Goal: Information Seeking & Learning: Learn about a topic

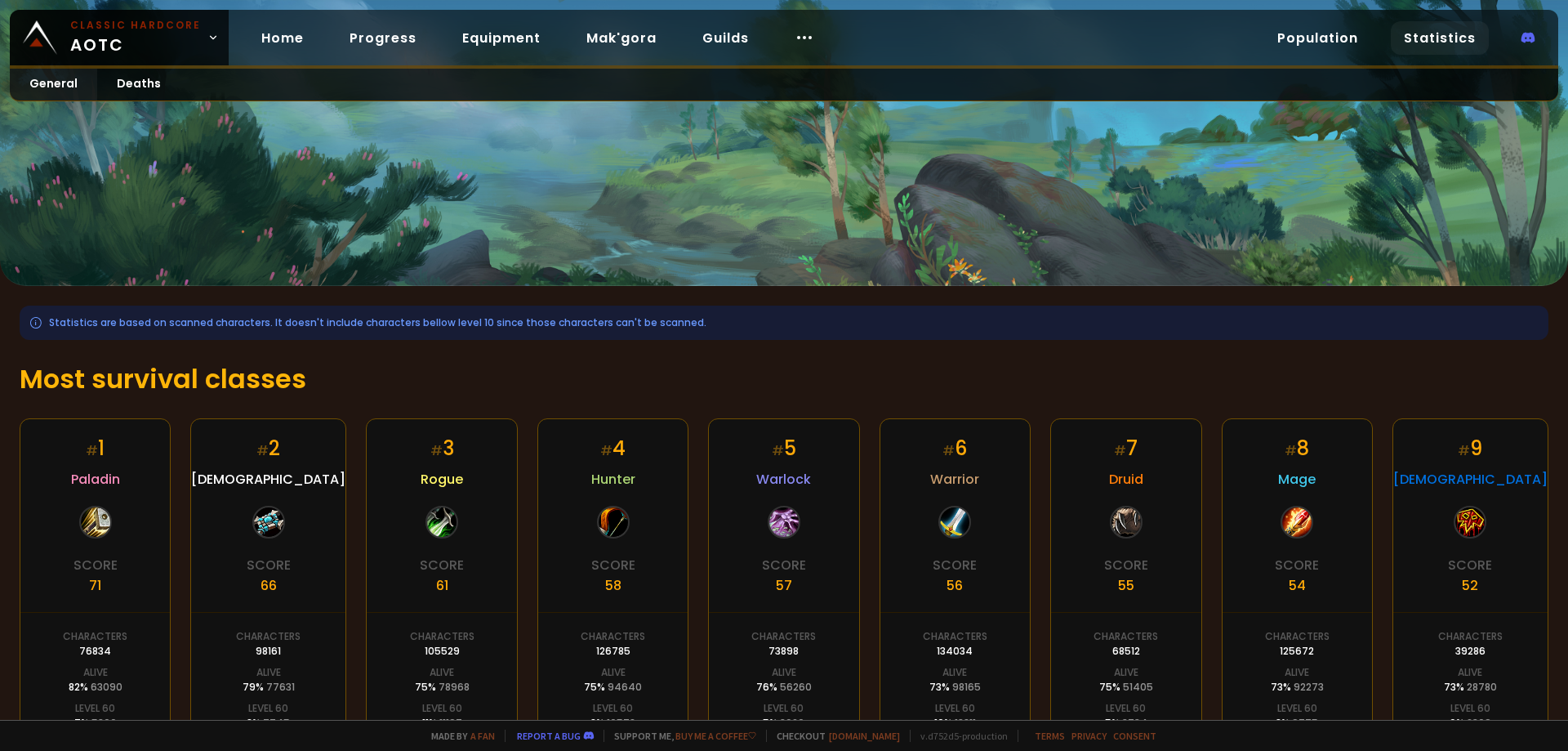
scroll to position [225, 0]
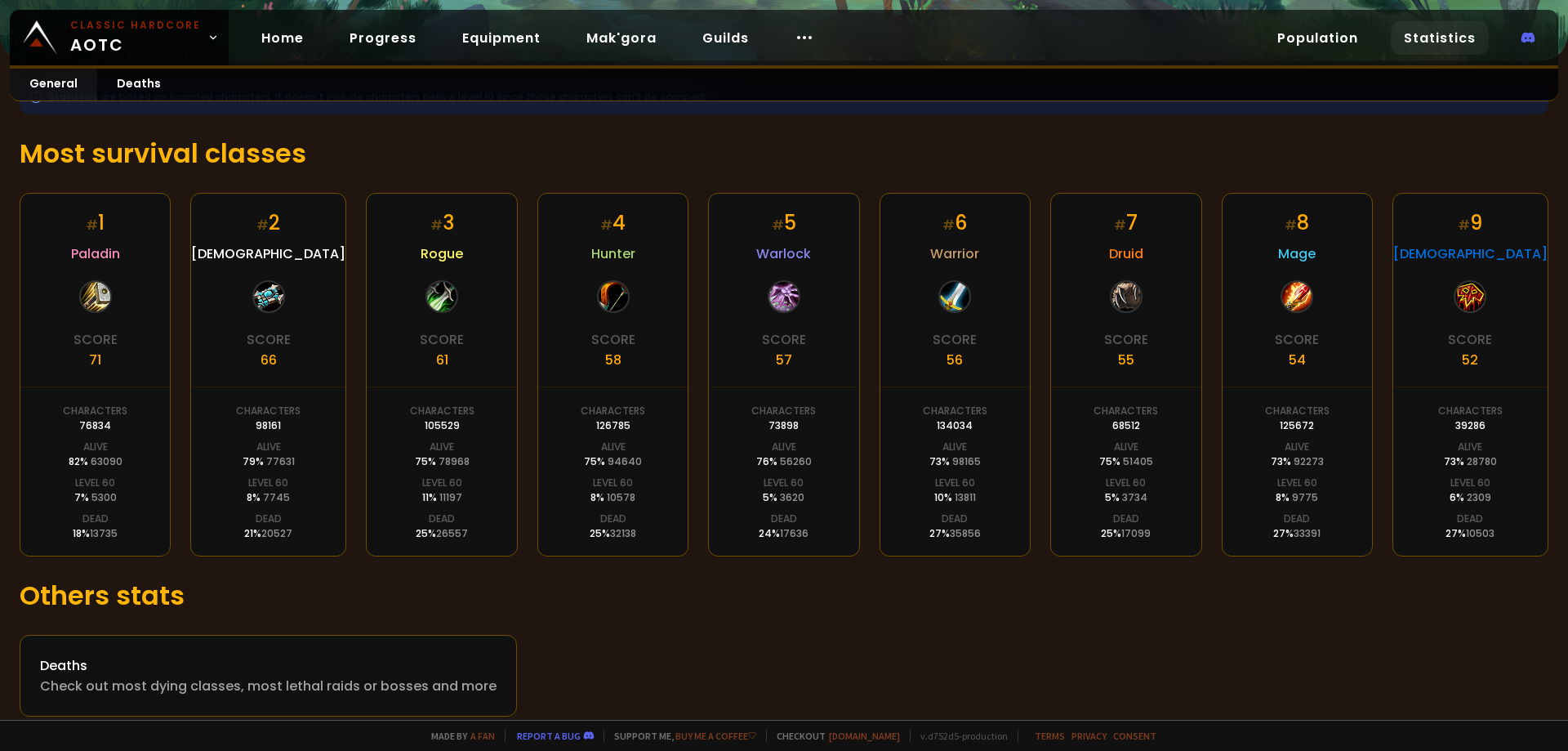
drag, startPoint x: 1238, startPoint y: 496, endPoint x: 1333, endPoint y: 491, distance: 95.1
click at [812, 496] on div "# 5 Warlock Score 57 Characters 73898 Alive 76 % 56260 Level 60 5 % 3620 Dead 2…" at bounding box center [784, 375] width 151 height 364
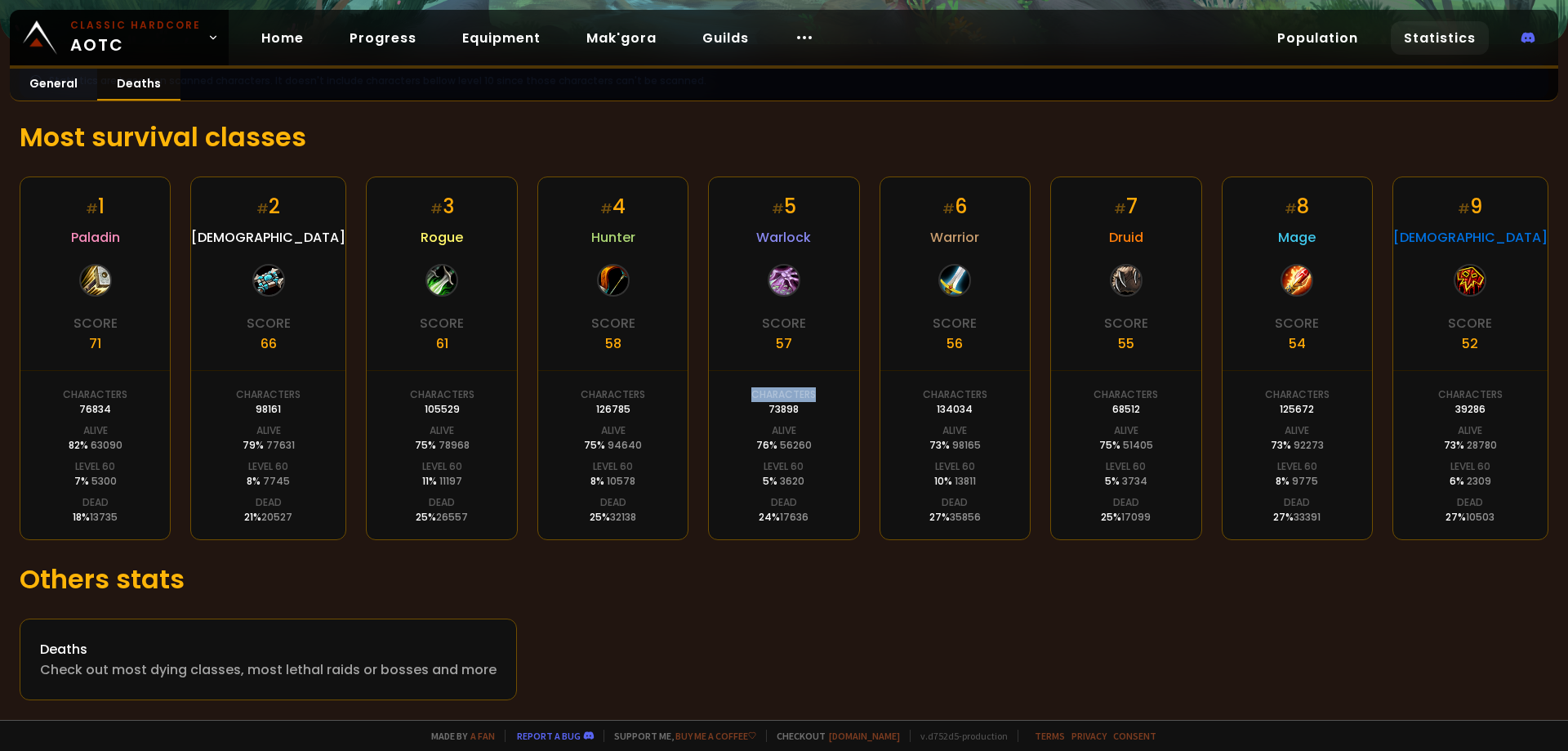
click at [142, 84] on link "Deaths" at bounding box center [139, 84] width 83 height 32
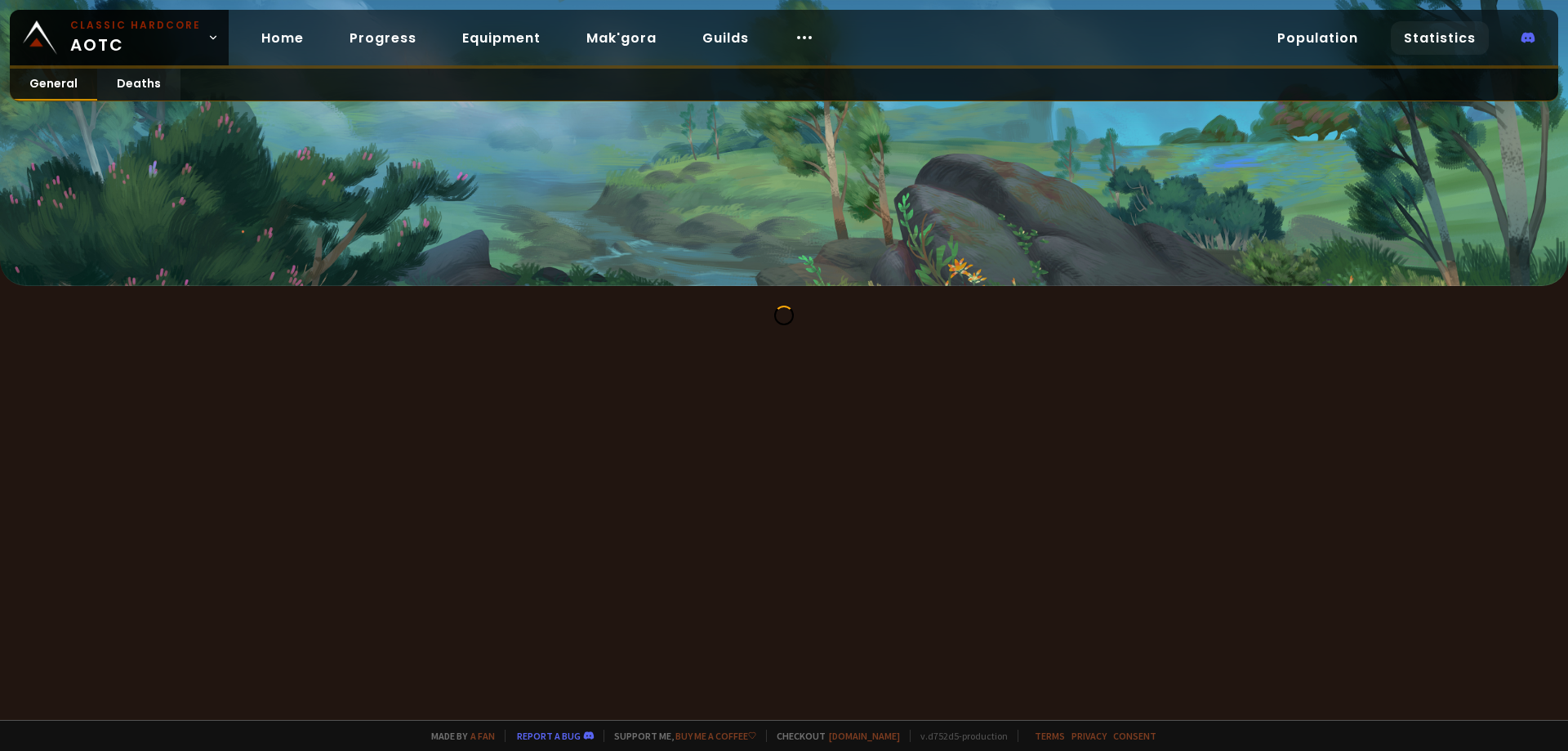
click at [75, 79] on link "General" at bounding box center [54, 84] width 87 height 32
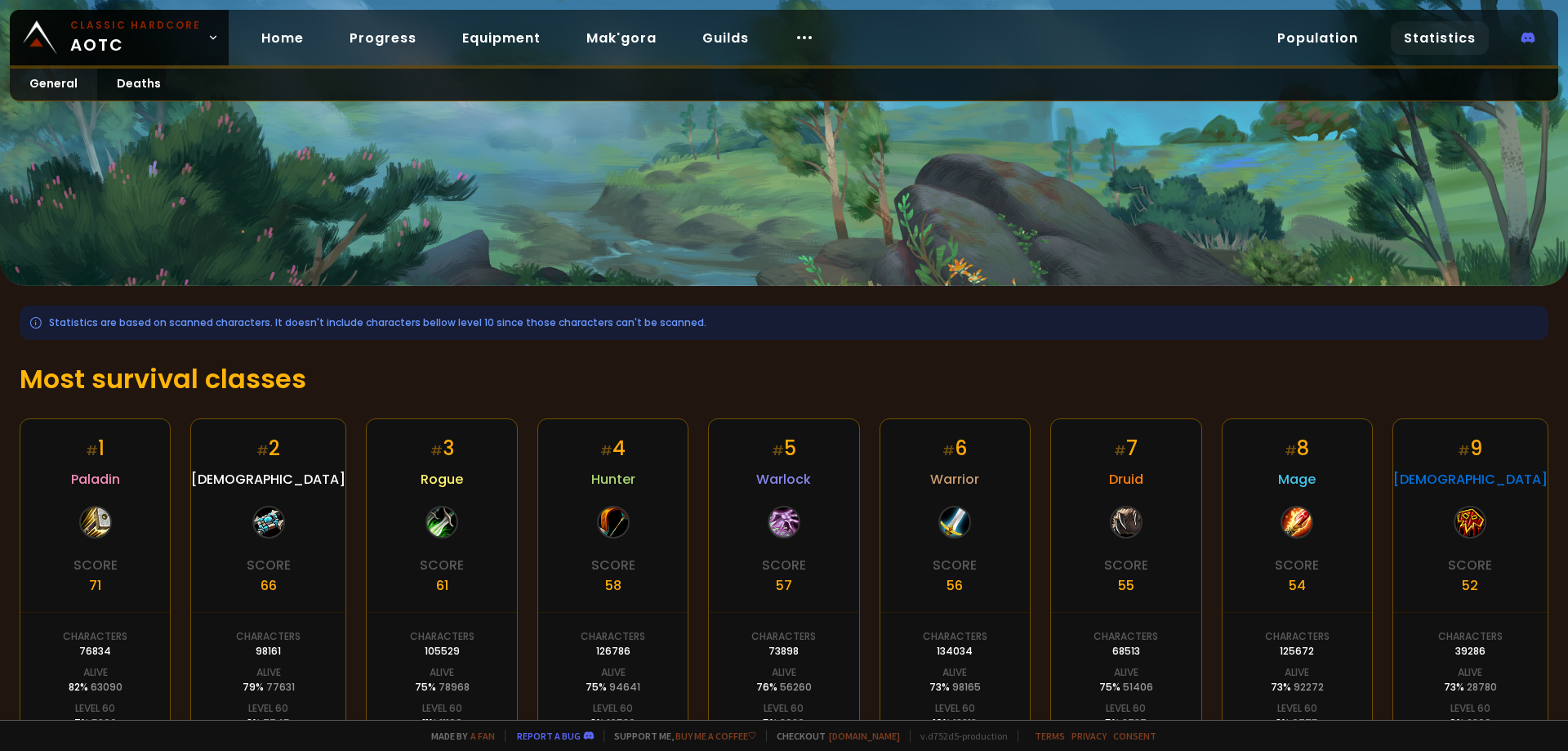
click at [469, 349] on div "Statistics are based on scanned characters. It doesn't include characters bello…" at bounding box center [784, 624] width 1568 height 676
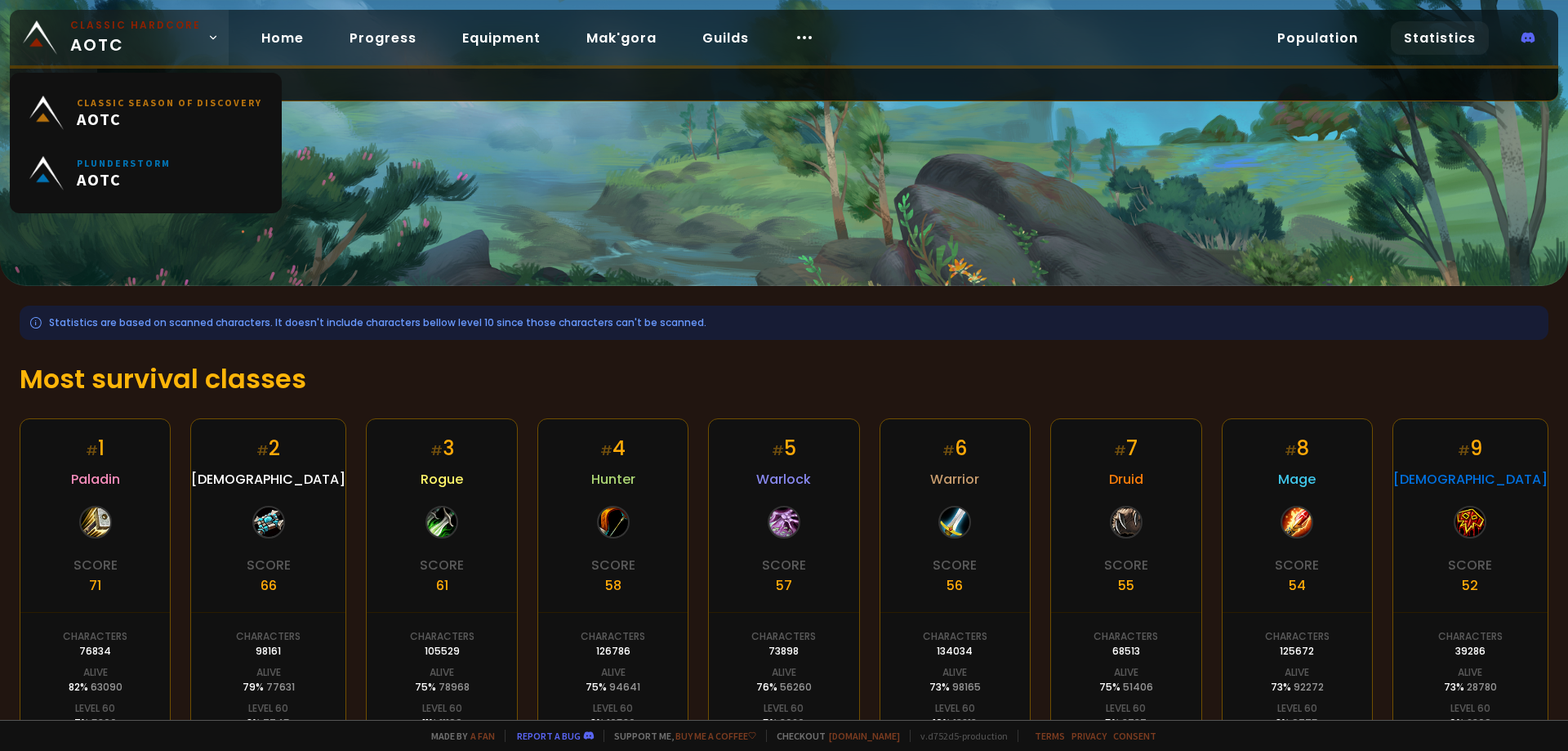
click at [140, 58] on span "Classic Hardcore AOTC" at bounding box center [136, 37] width 131 height 39
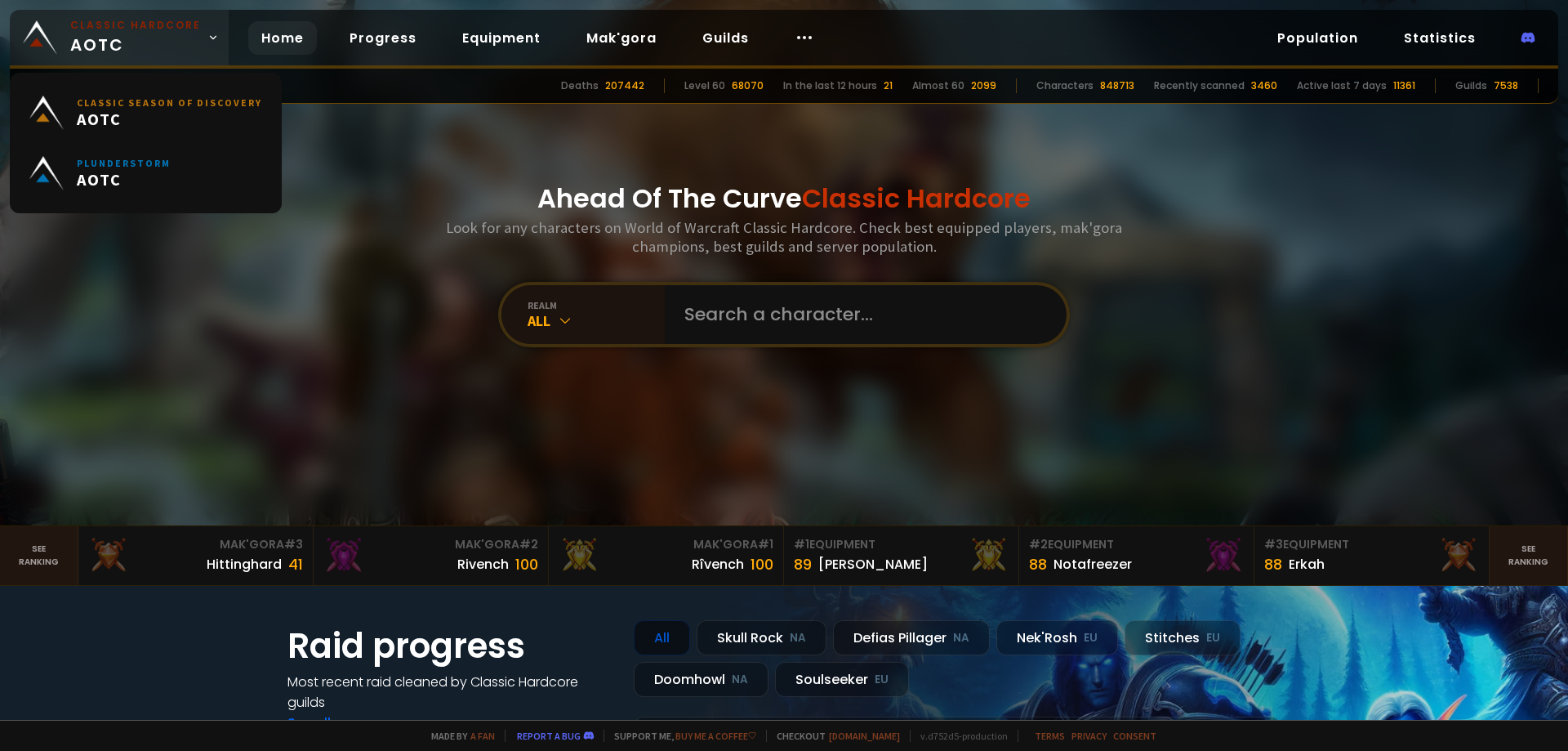
click at [168, 25] on small "Classic Hardcore" at bounding box center [136, 25] width 131 height 15
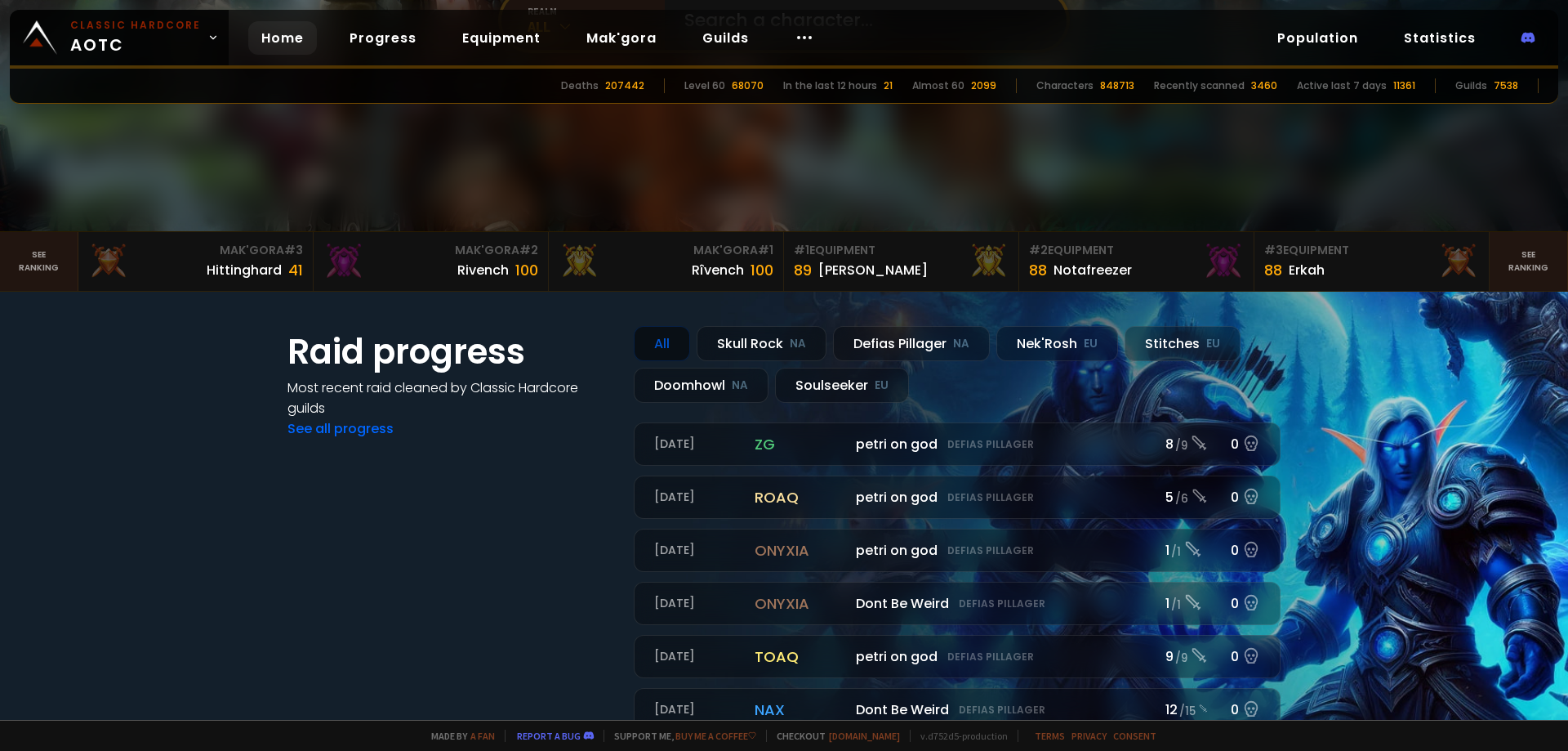
scroll to position [196, 0]
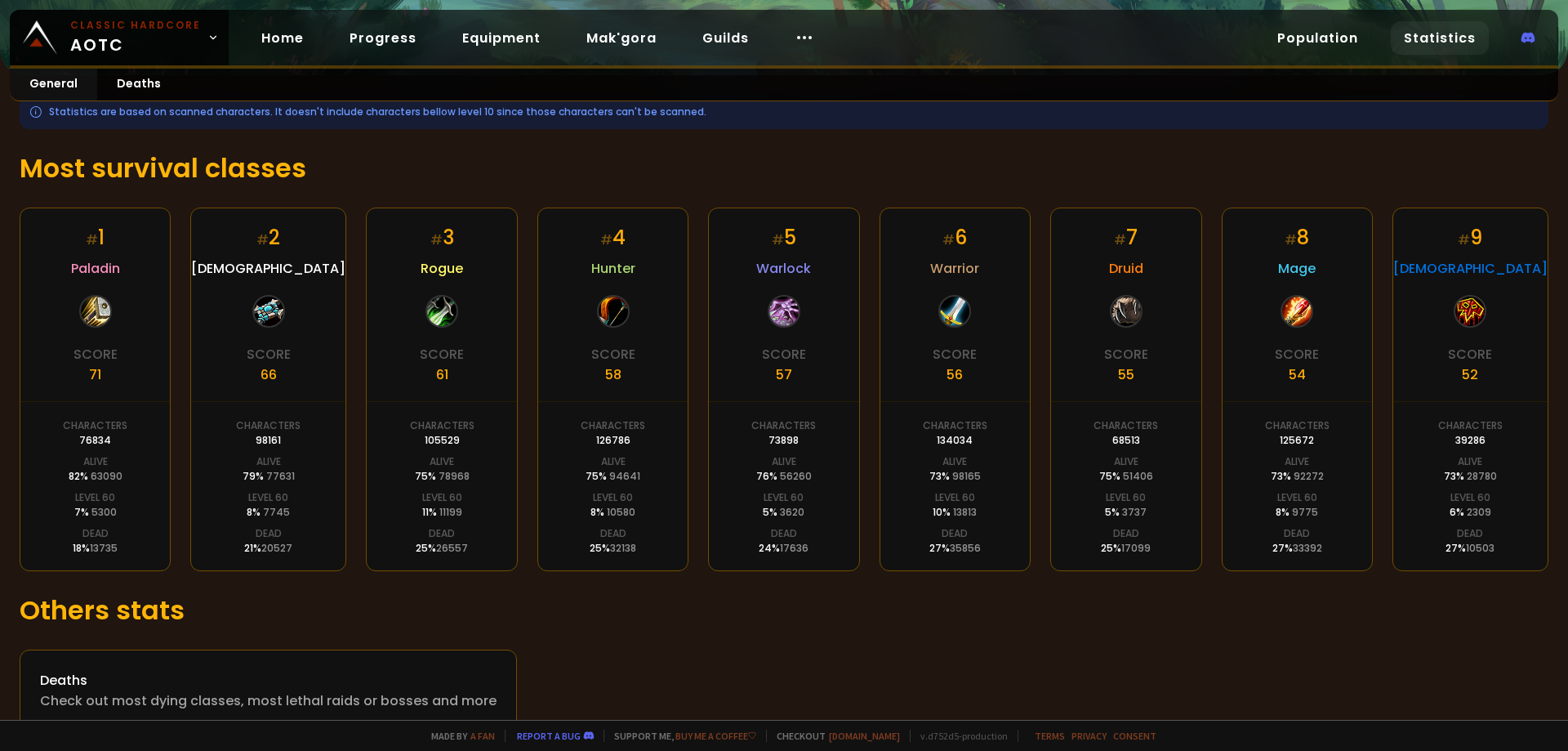
drag, startPoint x: 766, startPoint y: 366, endPoint x: 927, endPoint y: 352, distance: 161.6
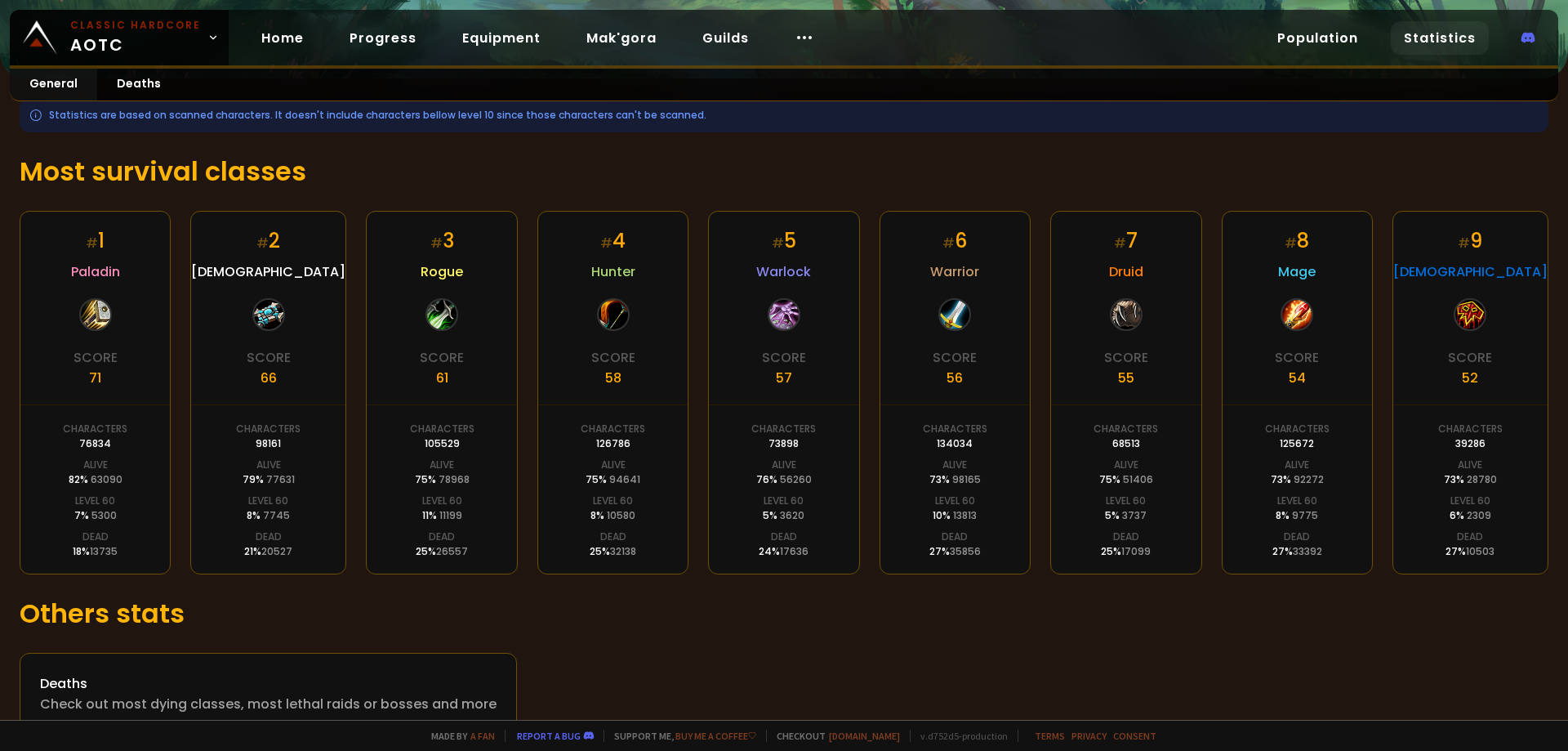
drag, startPoint x: 818, startPoint y: 349, endPoint x: 724, endPoint y: 338, distance: 94.6
click at [264, 447] on div "98161" at bounding box center [267, 445] width 25 height 15
drag, startPoint x: 284, startPoint y: 509, endPoint x: 301, endPoint y: 512, distance: 17.3
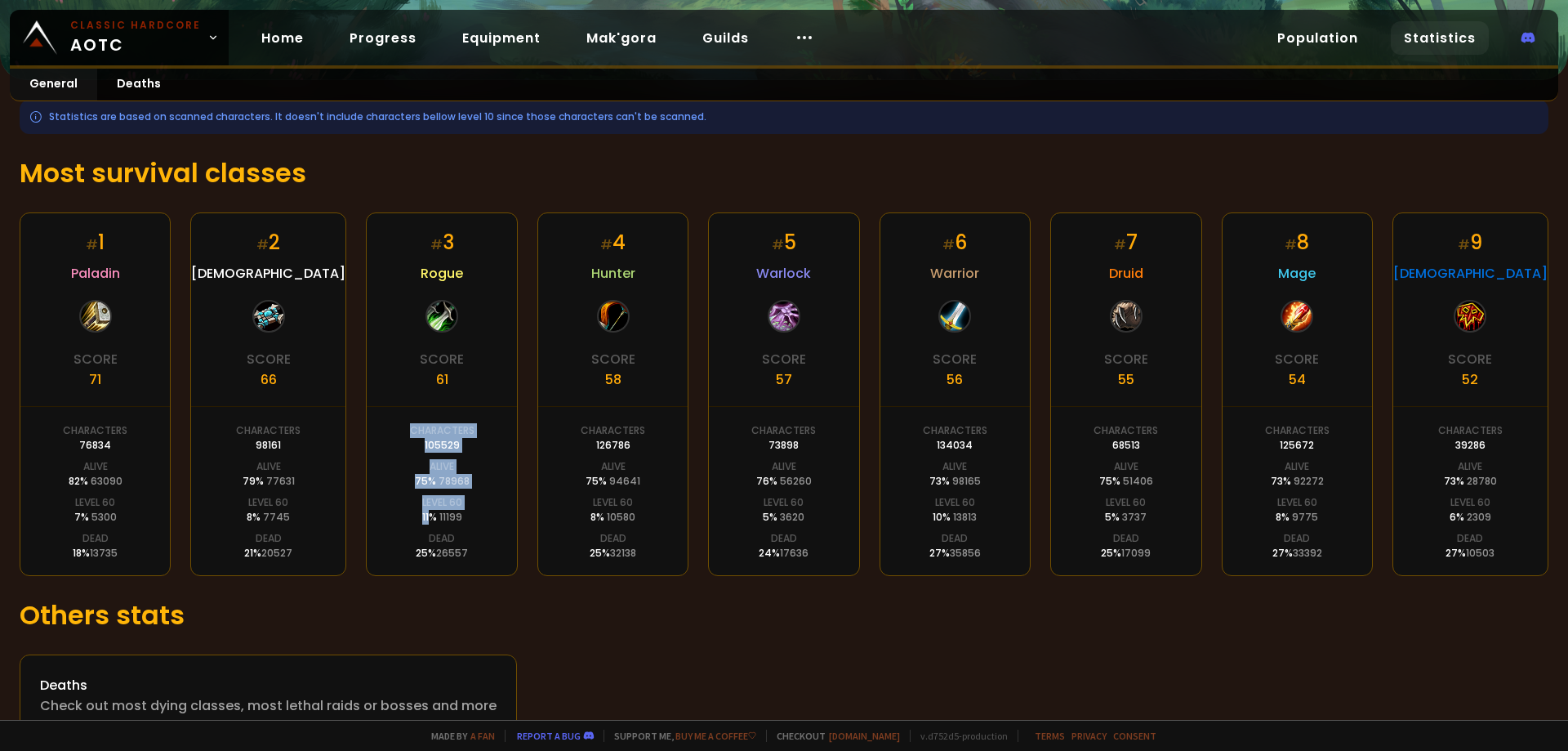
drag, startPoint x: 472, startPoint y: 526, endPoint x: 430, endPoint y: 523, distance: 42.1
click at [430, 523] on div "# 3 Rogue Score 61 Characters 105529 Alive 75 % 78968 Level 60 11 % 11199 Dead …" at bounding box center [441, 394] width 151 height 364
click at [464, 524] on div "# 3 Rogue Score 61 Characters 105529 Alive 75 % 78968 Level 60 11 % 11199 Dead …" at bounding box center [441, 394] width 151 height 364
drag, startPoint x: 965, startPoint y: 340, endPoint x: 1059, endPoint y: 329, distance: 94.6
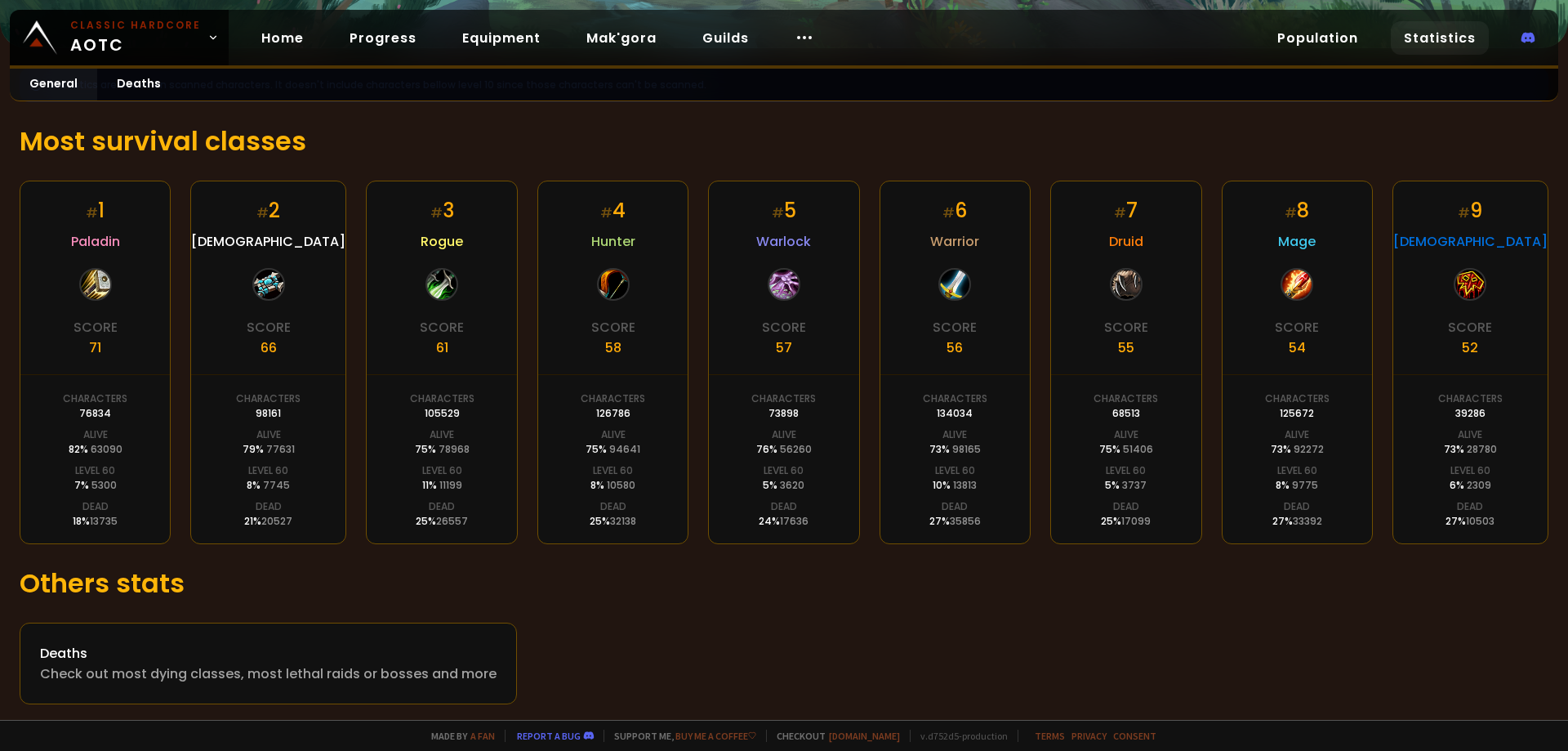
drag, startPoint x: 1411, startPoint y: 448, endPoint x: 1313, endPoint y: 500, distance: 110.9
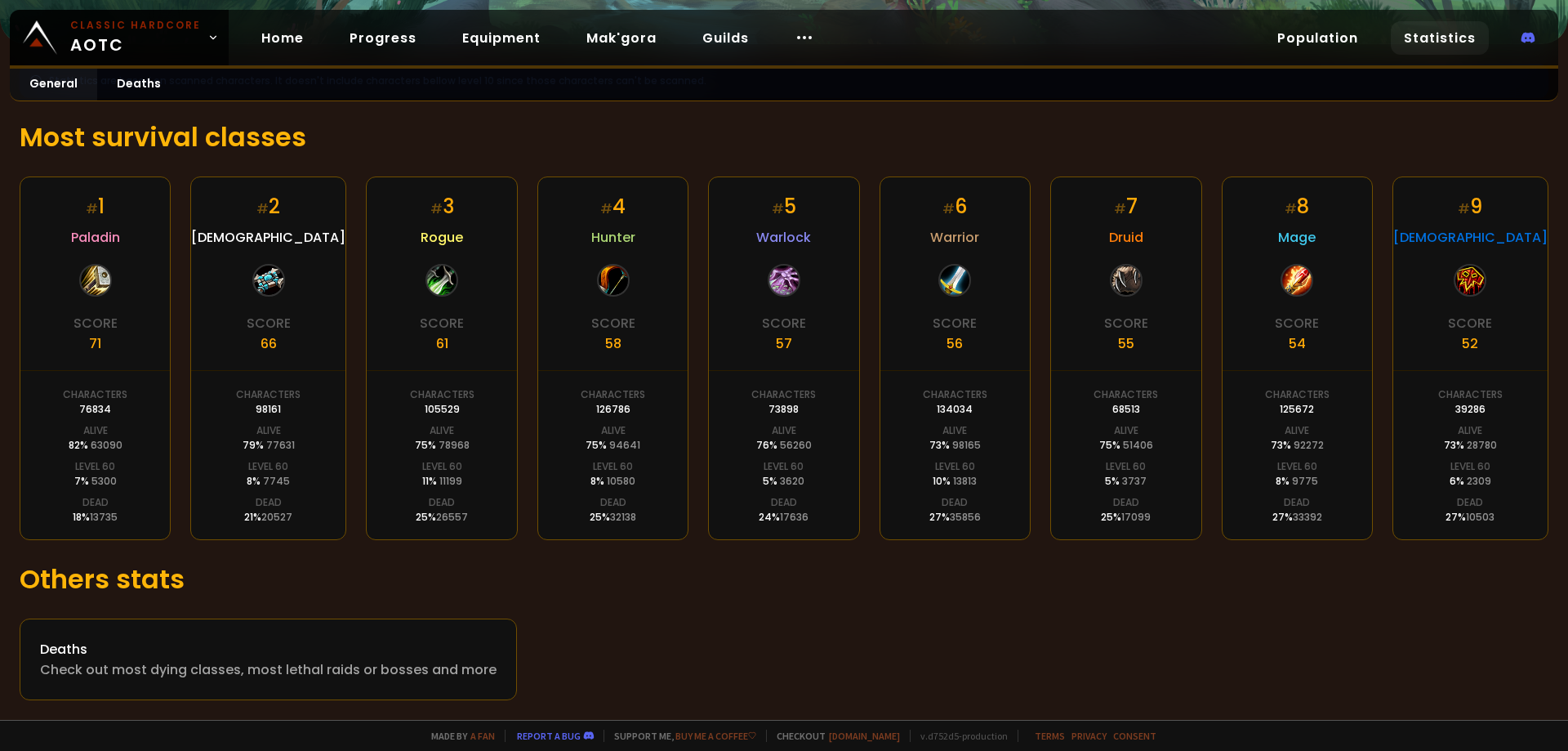
drag, startPoint x: 1298, startPoint y: 512, endPoint x: 1456, endPoint y: 523, distance: 158.4
drag, startPoint x: 1203, startPoint y: 389, endPoint x: 1271, endPoint y: 397, distance: 68.5
